Goal: Find specific page/section: Find specific page/section

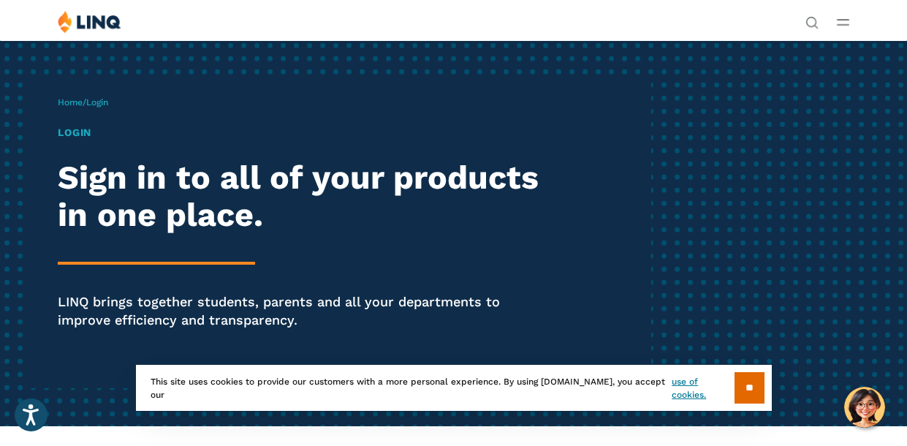
click at [102, 104] on span "Login" at bounding box center [97, 102] width 22 height 10
click at [742, 391] on input "**" at bounding box center [750, 387] width 30 height 31
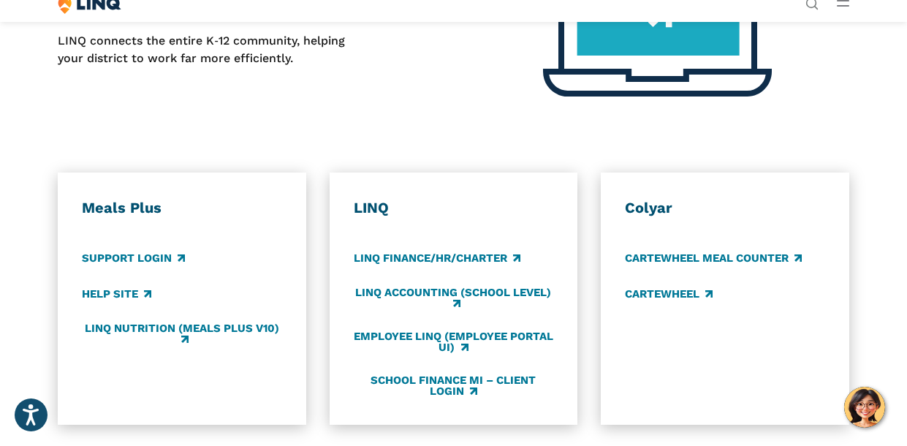
scroll to position [575, 0]
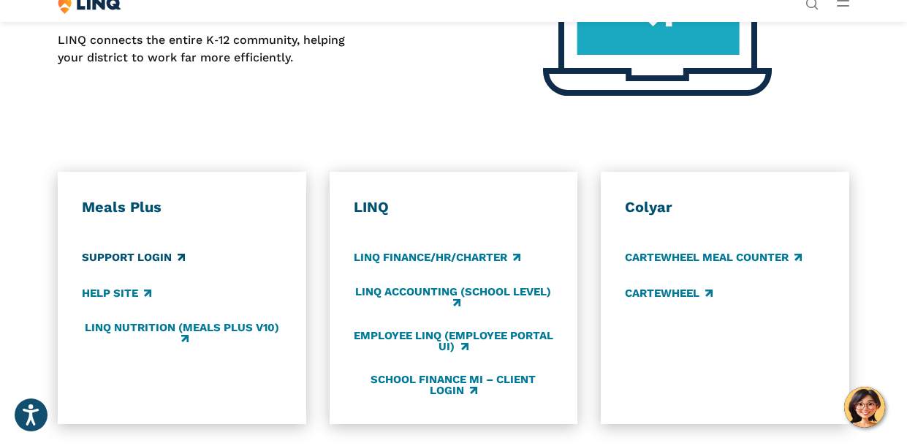
click at [115, 254] on link "Support Login" at bounding box center [133, 258] width 103 height 16
click at [163, 325] on link "LINQ Nutrition (Meals Plus v10)" at bounding box center [182, 334] width 200 height 24
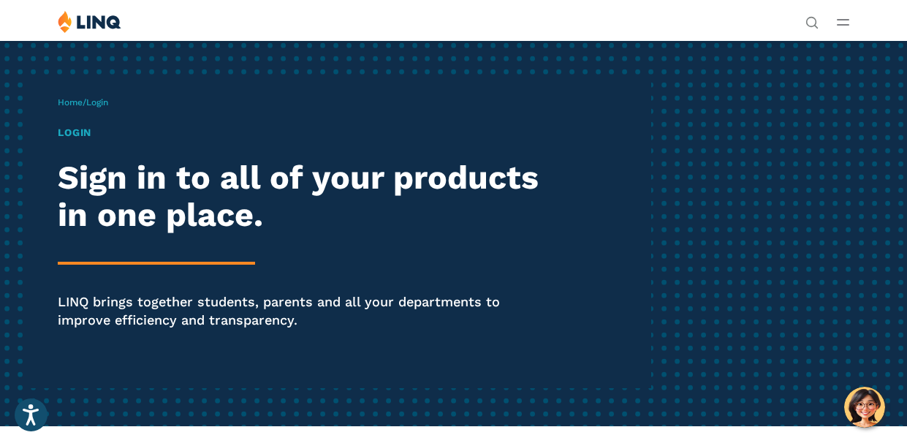
click at [79, 136] on h1 "Login" at bounding box center [307, 132] width 499 height 15
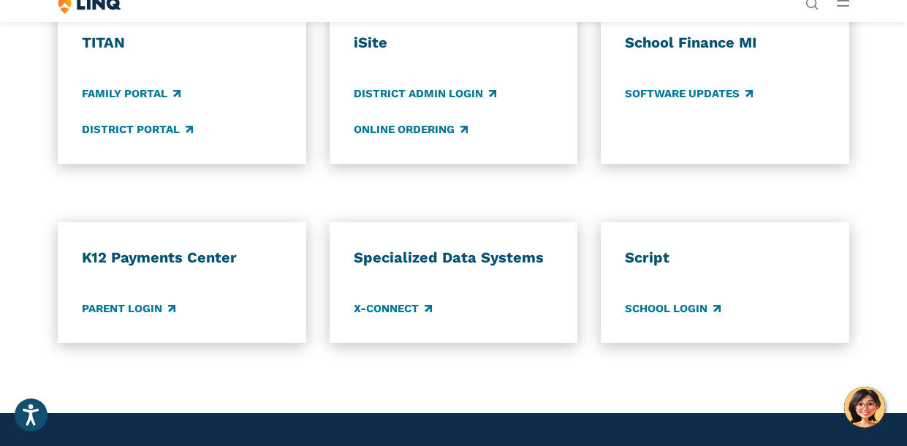
scroll to position [1051, 0]
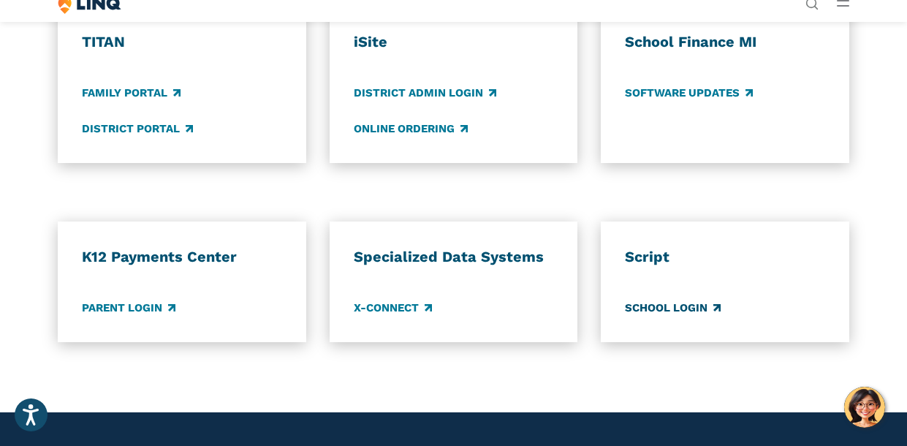
click at [690, 303] on link "School Login" at bounding box center [673, 308] width 96 height 16
